Goal: Task Accomplishment & Management: Manage account settings

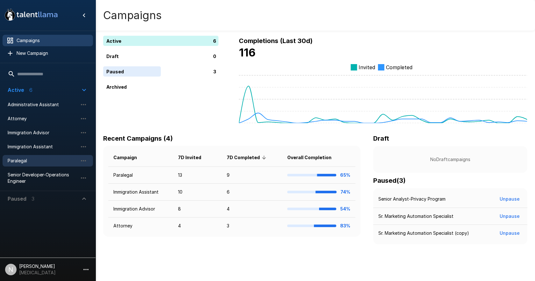
click at [20, 161] on span "Paralegal" at bounding box center [43, 160] width 70 height 6
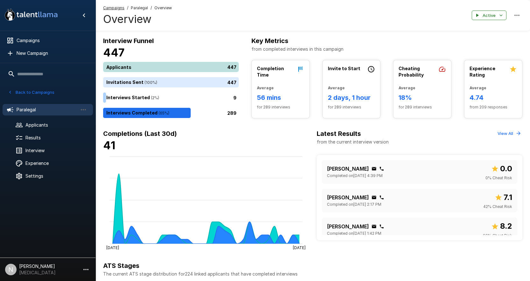
click at [125, 66] on div "447" at bounding box center [172, 67] width 138 height 10
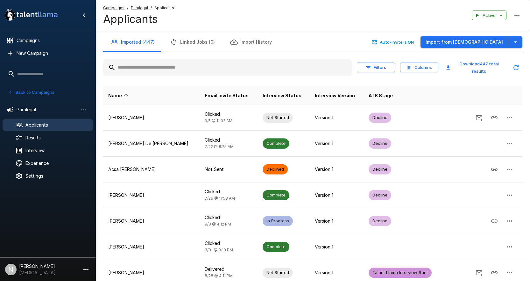
click at [167, 70] on input "text" at bounding box center [227, 67] width 249 height 11
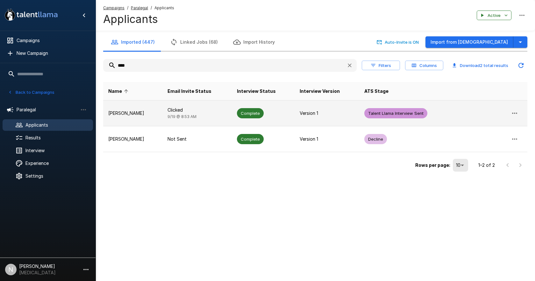
type input "****"
click at [124, 113] on p "[PERSON_NAME]" at bounding box center [132, 113] width 49 height 6
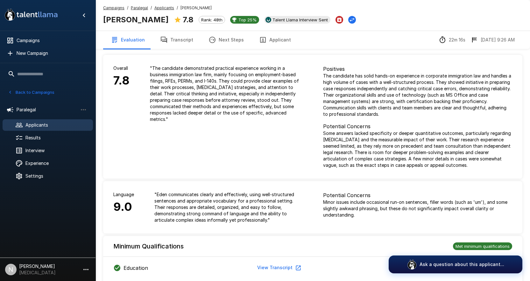
click at [171, 40] on button "Transcript" at bounding box center [177, 40] width 48 height 18
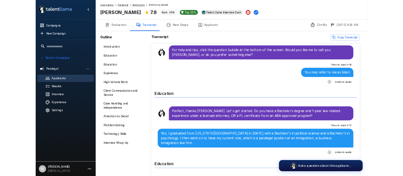
scroll to position [32, 0]
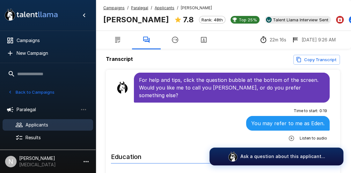
click at [132, 31] on button "button" at bounding box center [146, 40] width 29 height 18
